Goal: Task Accomplishment & Management: Complete application form

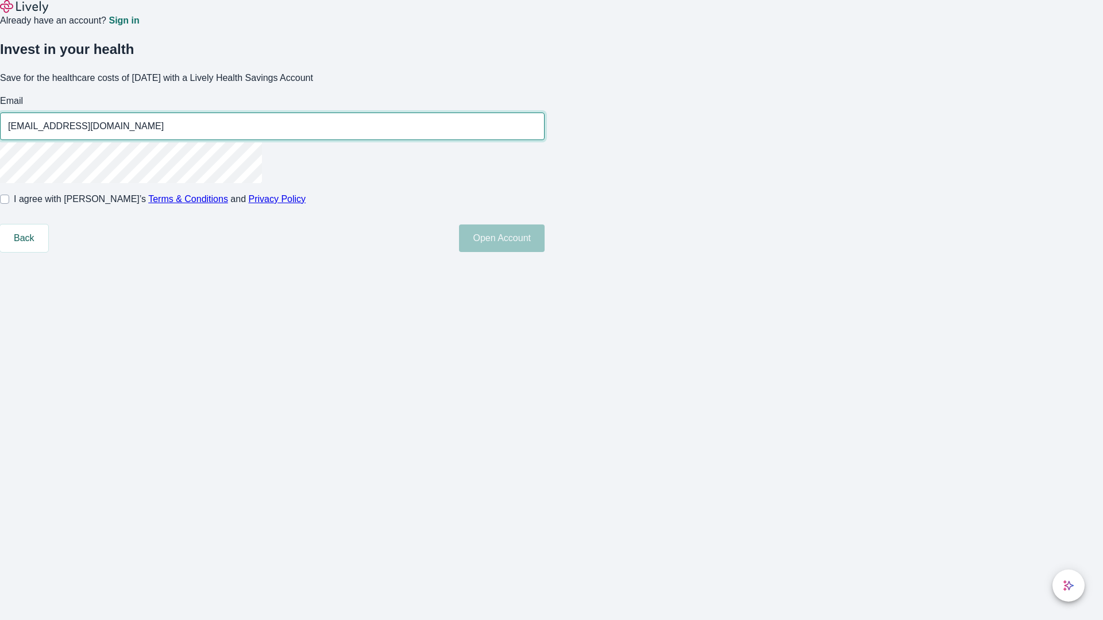
type input "[EMAIL_ADDRESS][DOMAIN_NAME]"
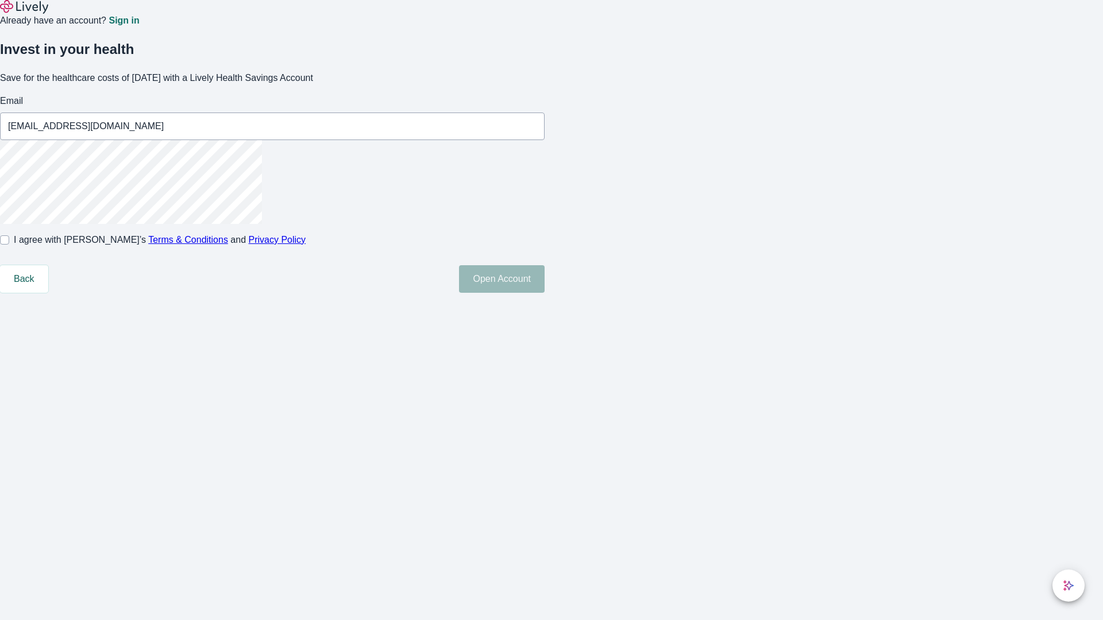
click at [9, 245] on input "I agree with Lively’s Terms & Conditions and Privacy Policy" at bounding box center [4, 240] width 9 height 9
checkbox input "true"
click at [545, 293] on button "Open Account" at bounding box center [502, 279] width 86 height 28
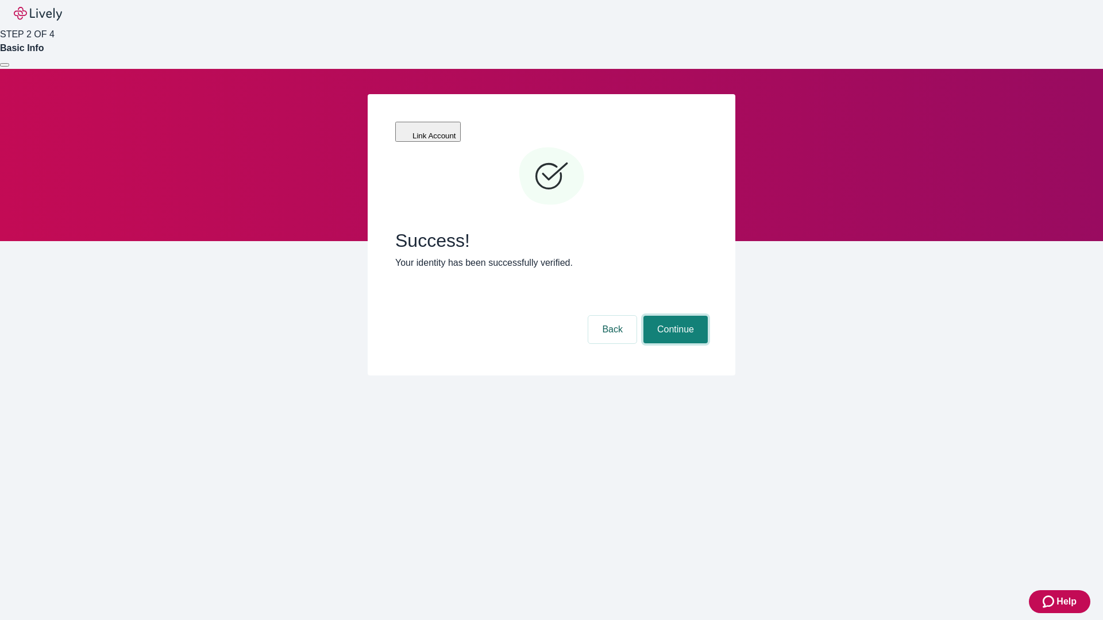
click at [674, 316] on button "Continue" at bounding box center [675, 330] width 64 height 28
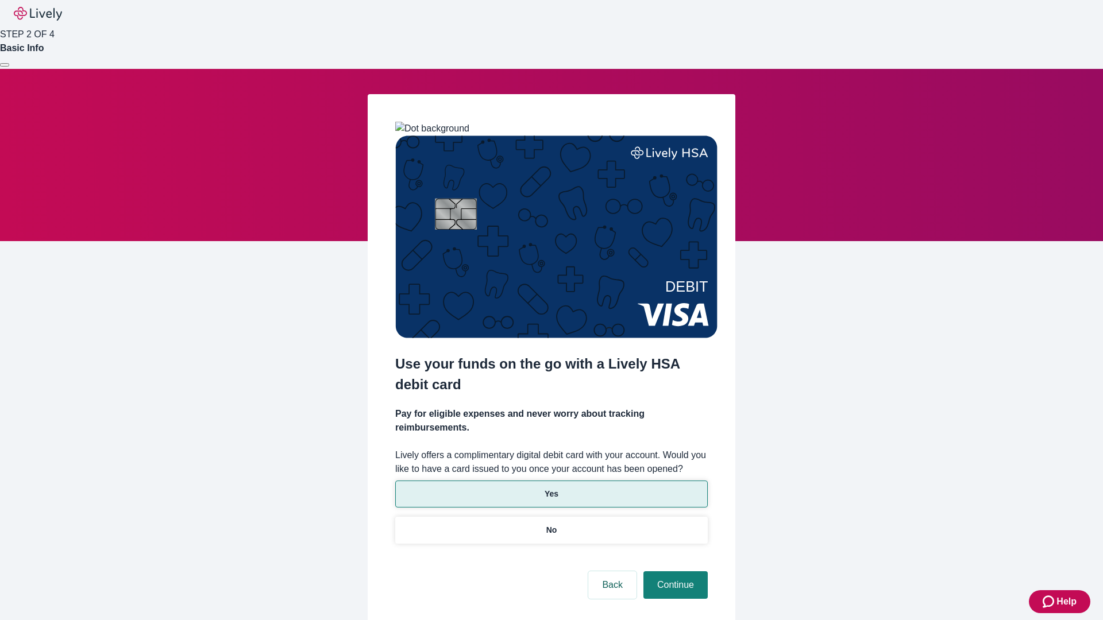
click at [551, 488] on p "Yes" at bounding box center [552, 494] width 14 height 12
click at [674, 572] on button "Continue" at bounding box center [675, 586] width 64 height 28
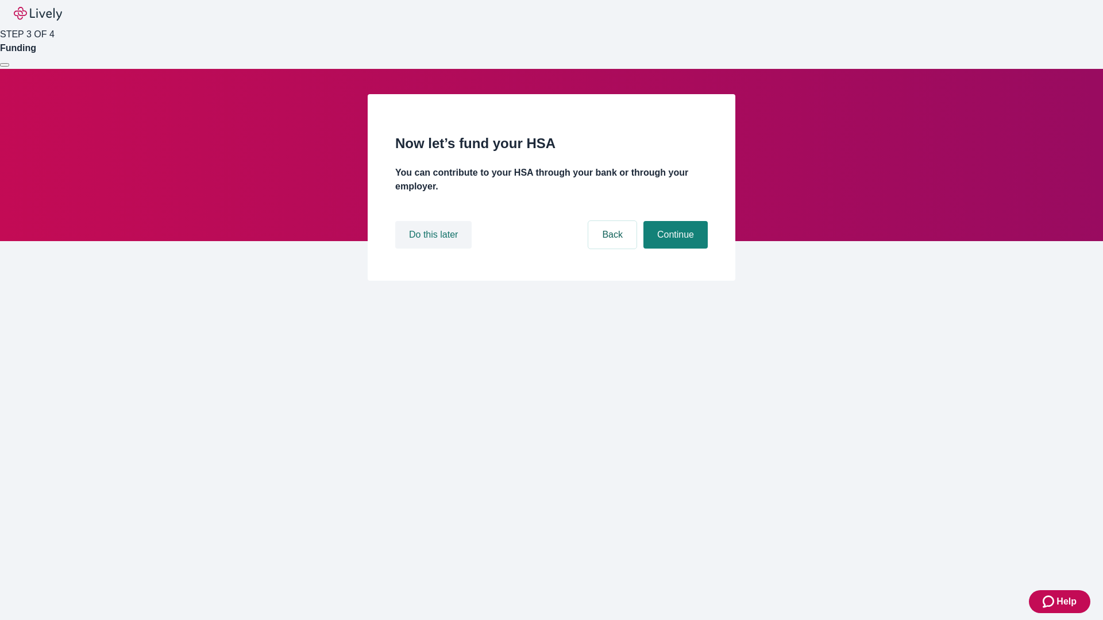
click at [435, 249] on button "Do this later" at bounding box center [433, 235] width 76 height 28
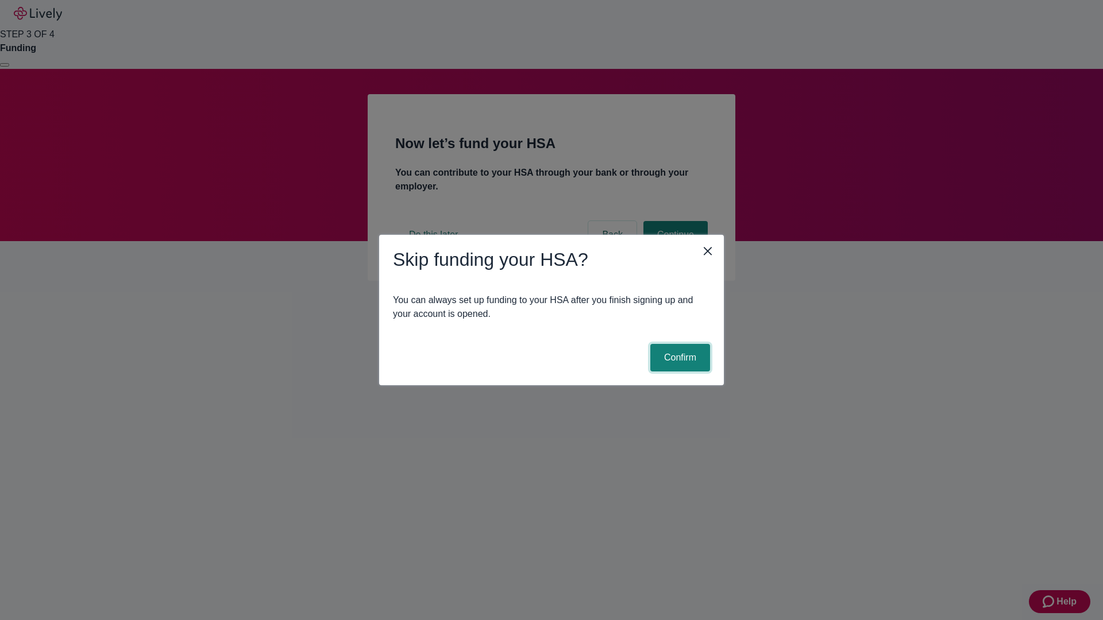
click at [678, 358] on button "Confirm" at bounding box center [680, 358] width 60 height 28
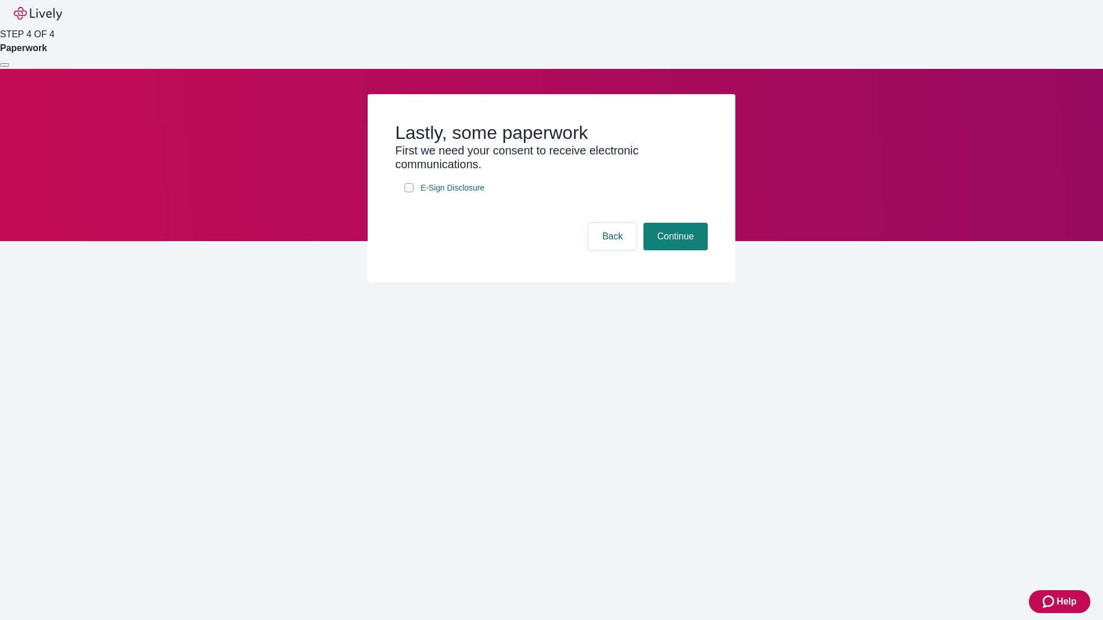
click at [409, 192] on input "E-Sign Disclosure" at bounding box center [408, 187] width 9 height 9
checkbox input "true"
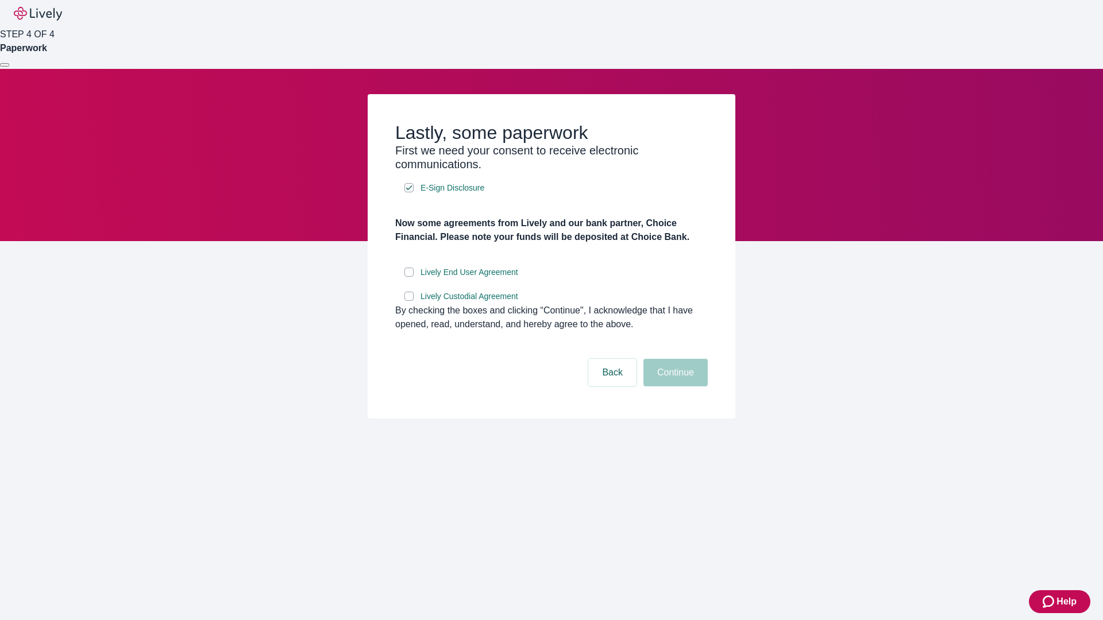
click at [409, 277] on input "Lively End User Agreement" at bounding box center [408, 272] width 9 height 9
checkbox input "true"
click at [409, 301] on input "Lively Custodial Agreement" at bounding box center [408, 296] width 9 height 9
checkbox input "true"
click at [674, 387] on button "Continue" at bounding box center [675, 373] width 64 height 28
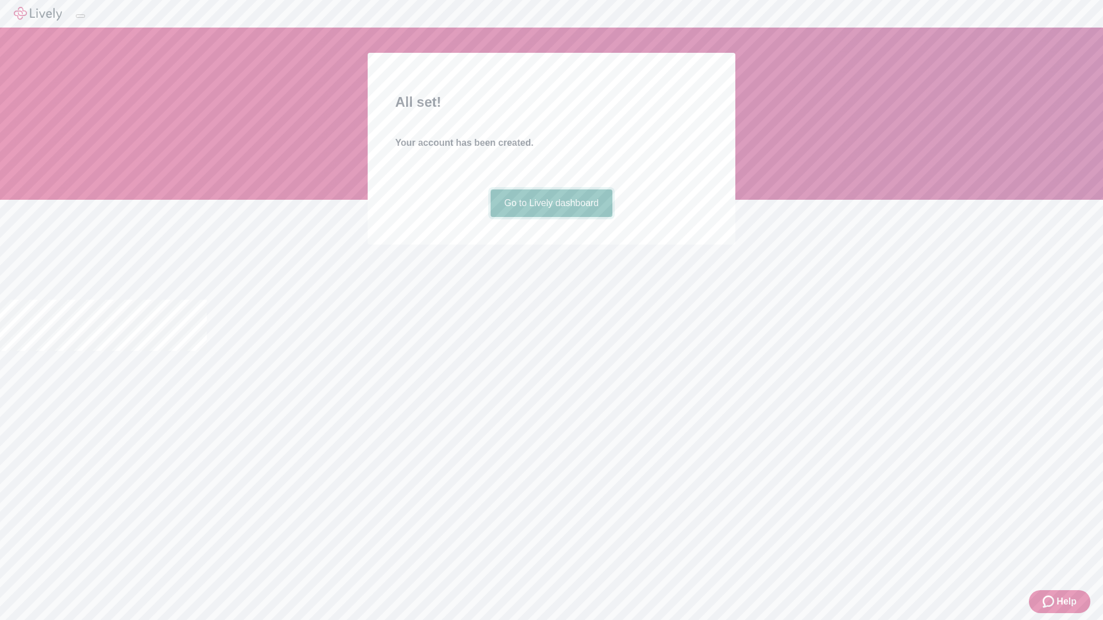
click at [551, 217] on link "Go to Lively dashboard" at bounding box center [552, 204] width 122 height 28
